Goal: Task Accomplishment & Management: Use online tool/utility

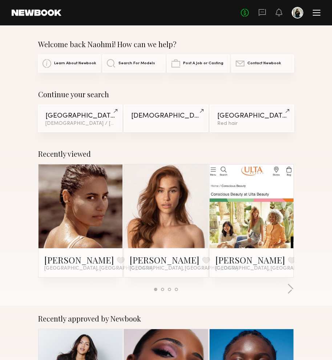
click at [318, 12] on div at bounding box center [316, 13] width 8 height 6
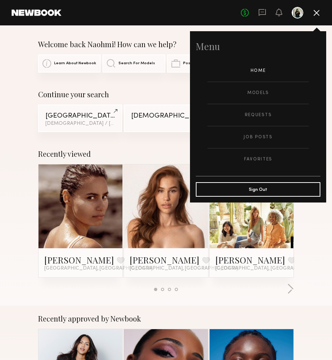
click at [318, 12] on div at bounding box center [316, 13] width 8 height 6
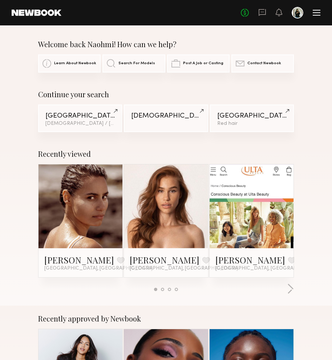
click at [318, 12] on div at bounding box center [316, 13] width 8 height 6
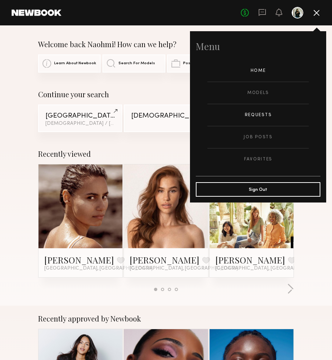
click at [285, 106] on link "Requests" at bounding box center [257, 115] width 101 height 22
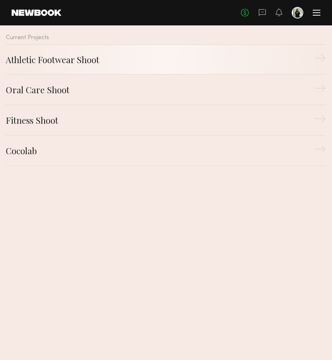
click at [255, 58] on div "Athletic Footwear Shoot" at bounding box center [160, 59] width 308 height 13
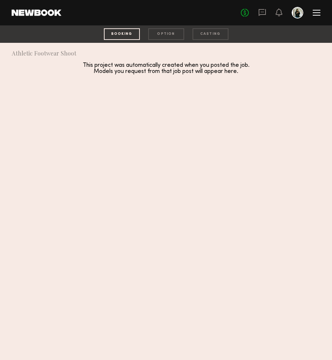
click at [327, 12] on header "Home Models Requests Job Posts Favorites Sign Out No fees up to $5,000" at bounding box center [166, 12] width 332 height 25
click at [318, 12] on div at bounding box center [316, 13] width 8 height 6
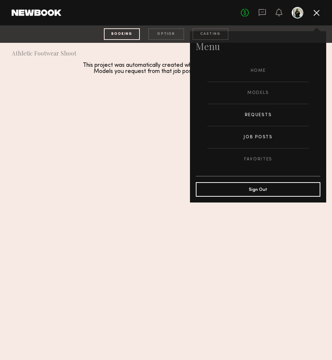
click at [256, 137] on link "Job Posts" at bounding box center [257, 137] width 101 height 22
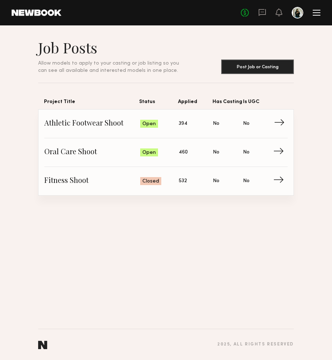
click at [279, 126] on span "→" at bounding box center [281, 123] width 15 height 11
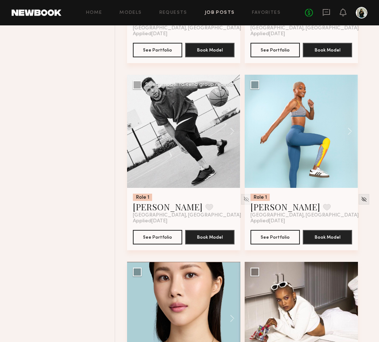
scroll to position [416, 0]
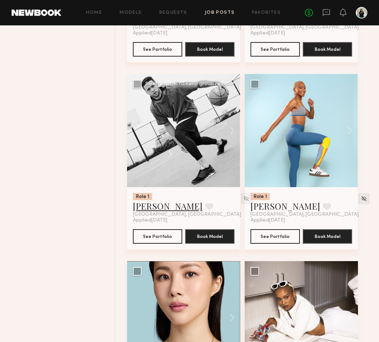
click at [150, 209] on link "Glen D." at bounding box center [168, 206] width 70 height 12
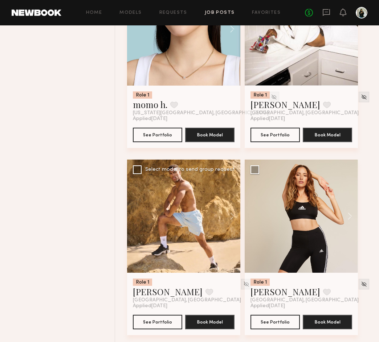
scroll to position [707, 0]
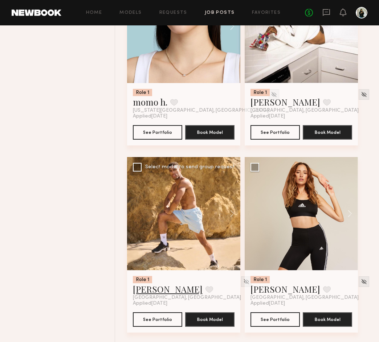
click at [151, 287] on link "Tony D." at bounding box center [168, 289] width 70 height 12
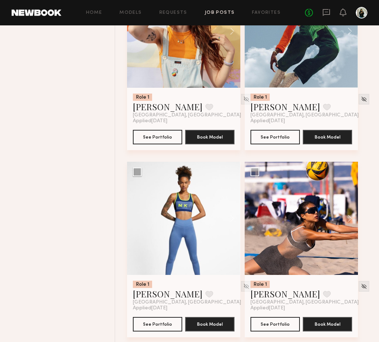
scroll to position [1299, 0]
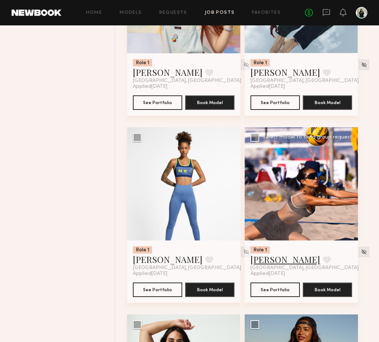
click at [269, 261] on link "Kitty W." at bounding box center [285, 260] width 70 height 12
click at [157, 262] on link "Jordyn F." at bounding box center [168, 260] width 70 height 12
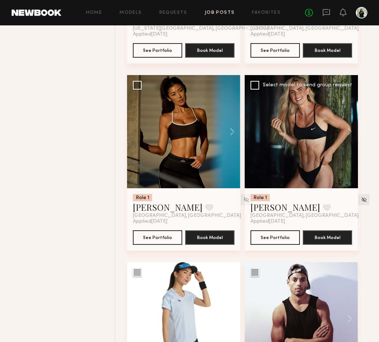
scroll to position [1916, 0]
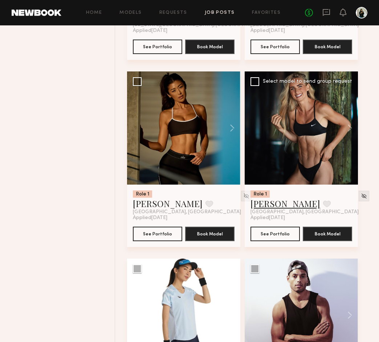
click at [268, 205] on link "Pernilla S." at bounding box center [285, 204] width 70 height 12
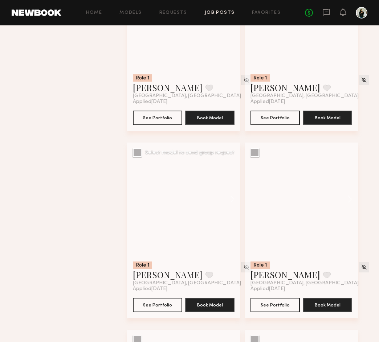
scroll to position [2320, 0]
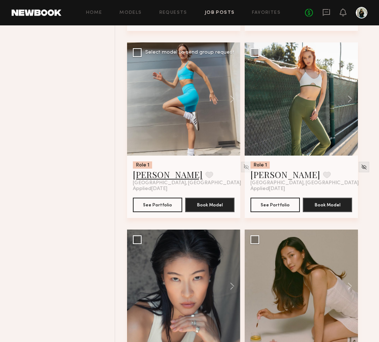
click at [151, 171] on link "Reda P." at bounding box center [168, 175] width 70 height 12
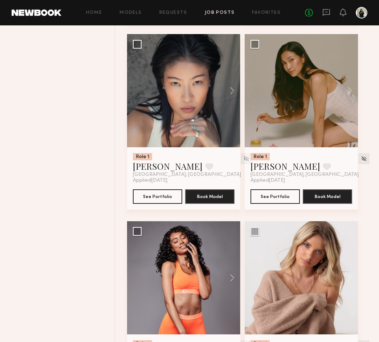
scroll to position [2626, 0]
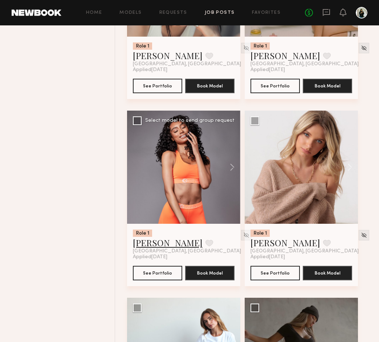
click at [152, 243] on link "Jasmine N." at bounding box center [168, 243] width 70 height 12
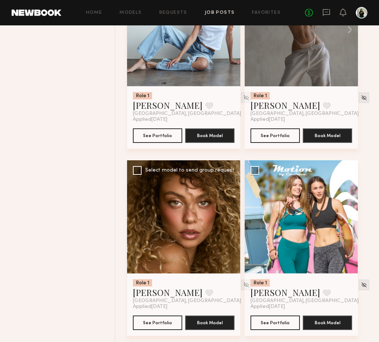
scroll to position [2952, 0]
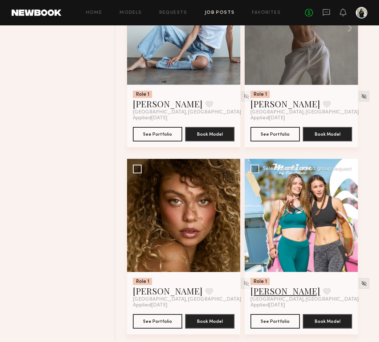
click at [272, 291] on link "Jess M." at bounding box center [285, 291] width 70 height 12
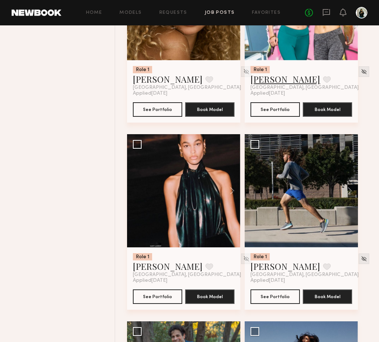
scroll to position [3242, 0]
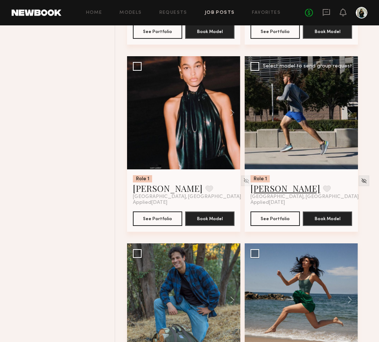
click at [266, 188] on link "[PERSON_NAME]" at bounding box center [285, 189] width 70 height 12
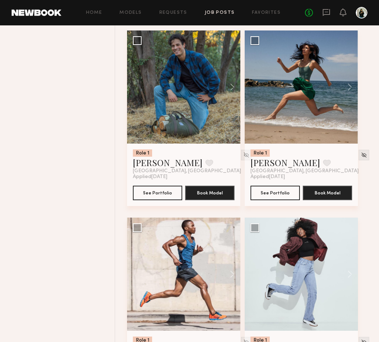
scroll to position [3548, 0]
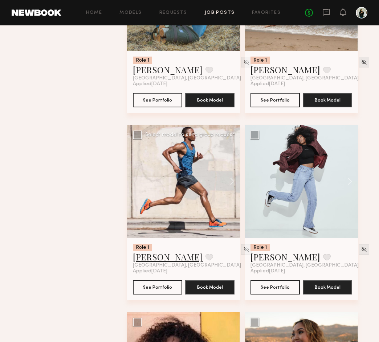
click at [153, 262] on link "[PERSON_NAME]" at bounding box center [168, 257] width 70 height 12
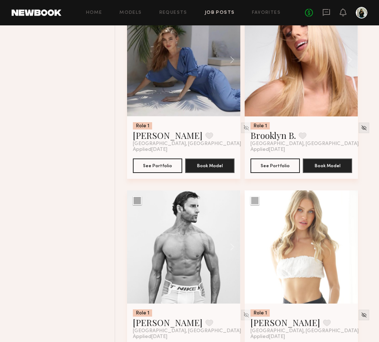
scroll to position [4117, 0]
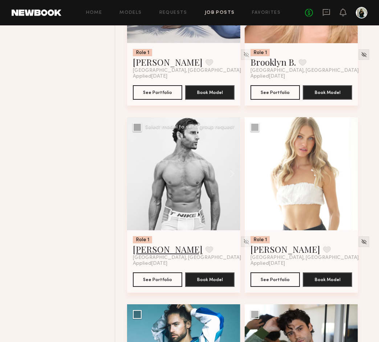
click at [151, 250] on link "Jacob B." at bounding box center [168, 249] width 70 height 12
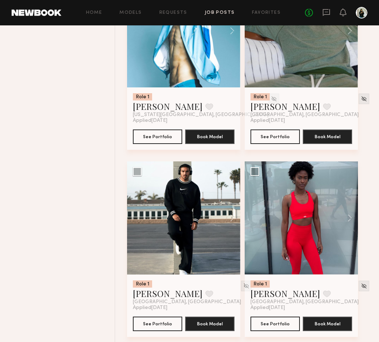
scroll to position [4475, 0]
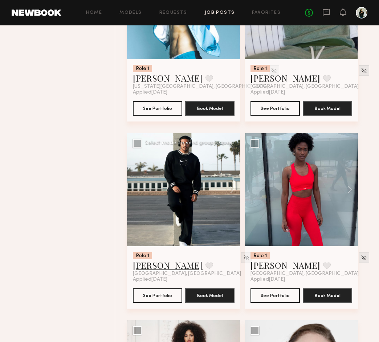
click at [140, 266] on link "[PERSON_NAME]" at bounding box center [168, 265] width 70 height 12
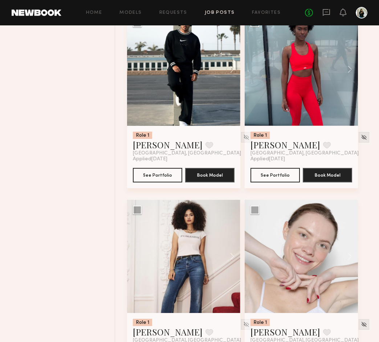
scroll to position [4641, 0]
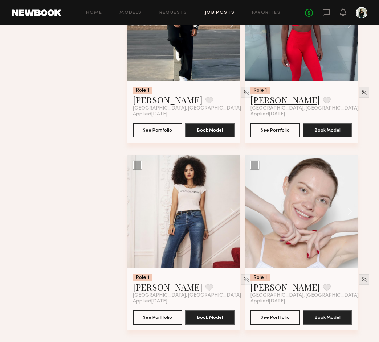
click at [266, 102] on link "Rose L." at bounding box center [285, 100] width 70 height 12
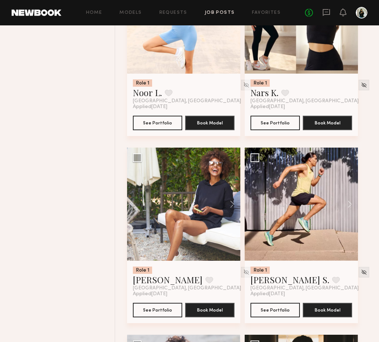
scroll to position [5397, 0]
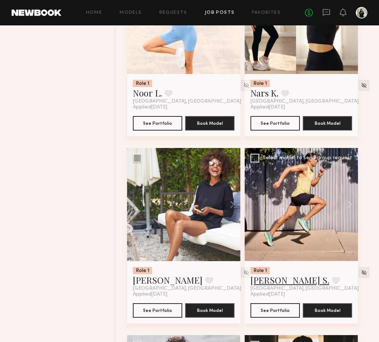
click at [286, 283] on link "Kenan-Eames S." at bounding box center [289, 280] width 79 height 12
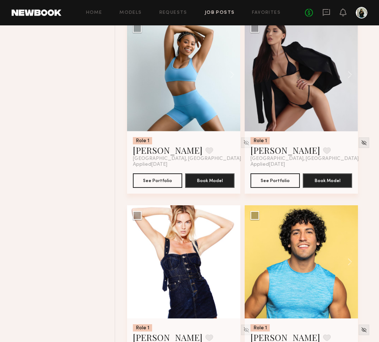
scroll to position [6686, 0]
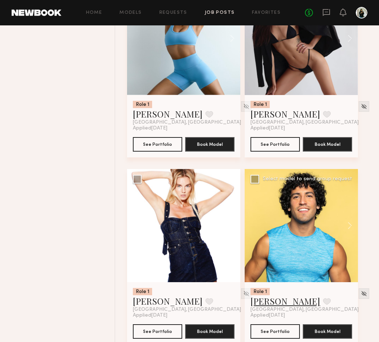
click at [263, 301] on link "[PERSON_NAME]" at bounding box center [285, 301] width 70 height 12
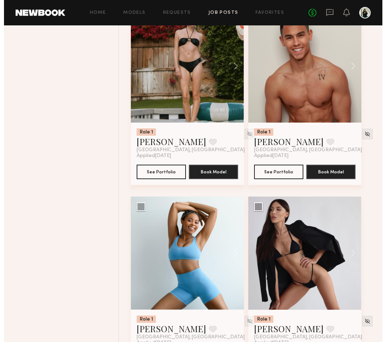
scroll to position [6239, 0]
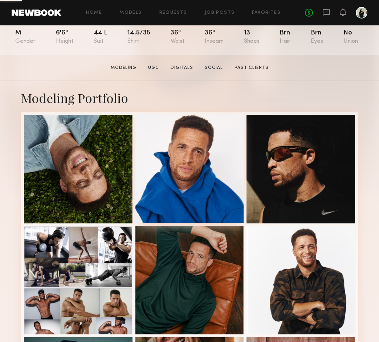
scroll to position [87, 0]
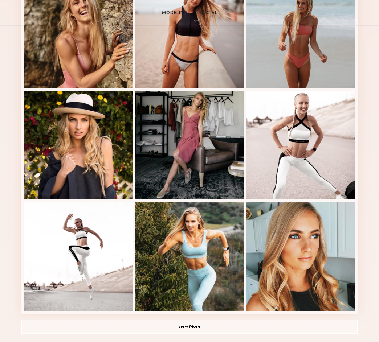
scroll to position [386, 0]
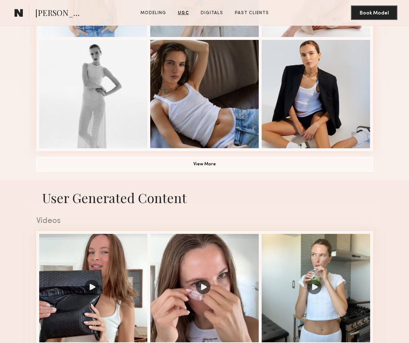
scroll to position [448, 0]
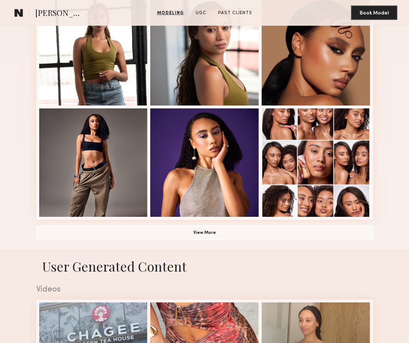
scroll to position [480, 0]
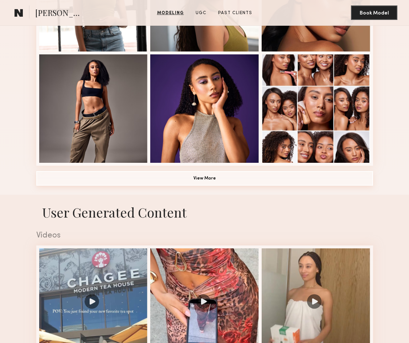
click at [345, 177] on button "View More" at bounding box center [204, 178] width 337 height 15
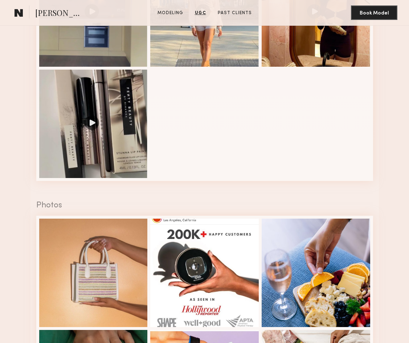
scroll to position [1496, 0]
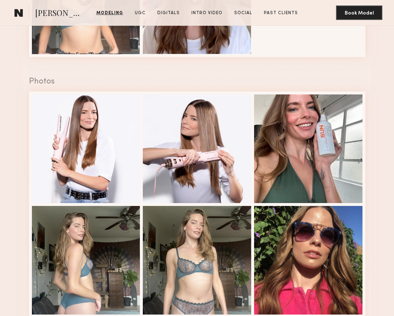
scroll to position [1000, 0]
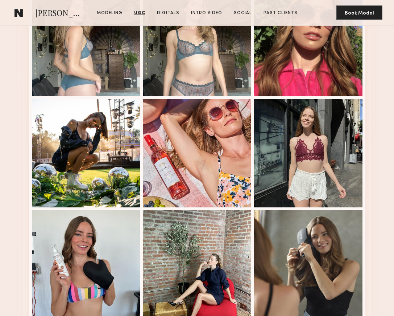
click at [375, 167] on nb-model-profile-ugc-container "User Generated Content Videos 1 of 2 Photos 1 of 12" at bounding box center [197, 3] width 394 height 656
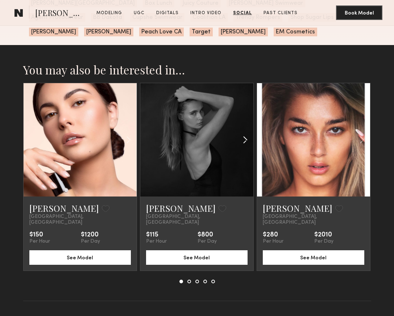
scroll to position [2168, 0]
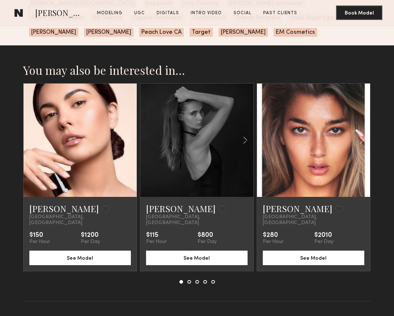
click at [378, 53] on section "You may also be interested in… Taylor C. Favorite Los Angeles, CA $150 Per Hour…" at bounding box center [197, 190] width 394 height 291
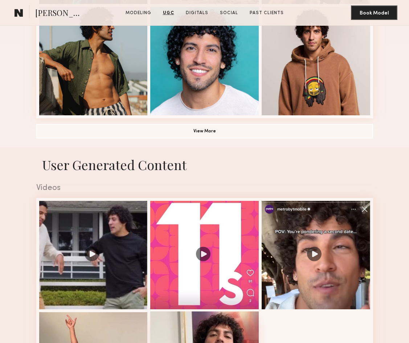
scroll to position [203, 0]
